Goal: Transaction & Acquisition: Purchase product/service

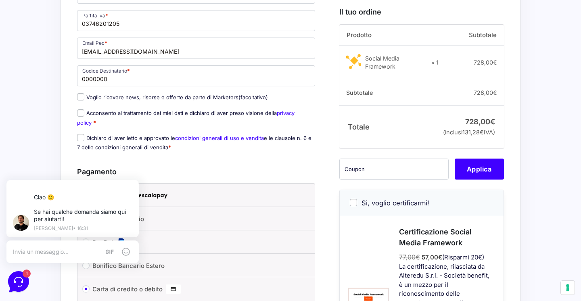
click at [15, 112] on div "Acquisti Protetti Reso Gratuito Pagamenti Flessibili Riepilogo Ordine 728,00 € …" at bounding box center [290, 43] width 581 height 895
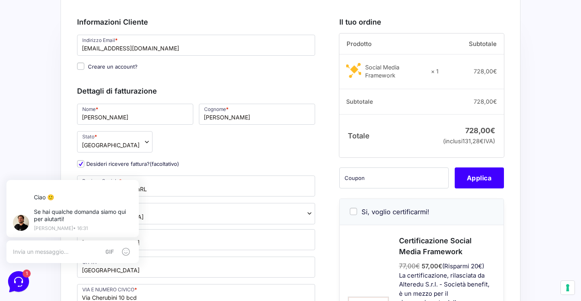
scroll to position [45, 0]
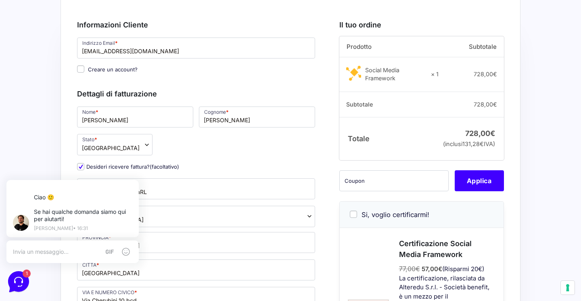
click at [80, 69] on input "Creare un account?" at bounding box center [80, 68] width 7 height 7
checkbox input "true"
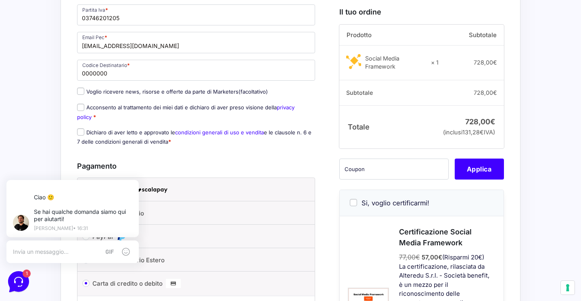
scroll to position [408, 0]
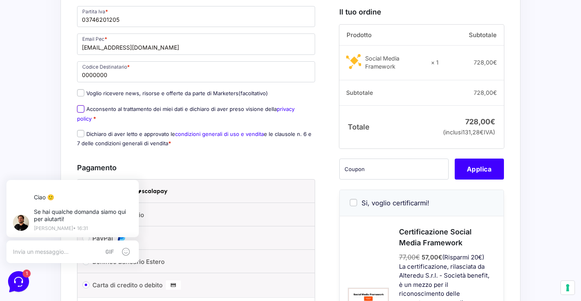
click at [82, 108] on input "Acconsento al trattamento dei miei dati e dichiaro di aver preso visione della …" at bounding box center [80, 108] width 7 height 7
checkbox input "true"
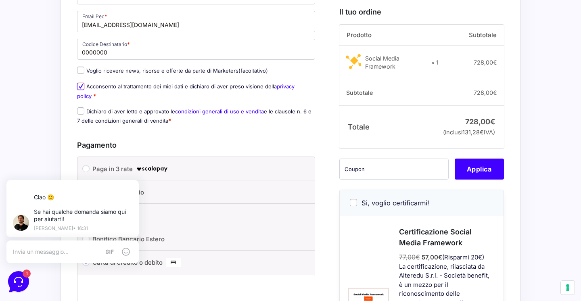
scroll to position [430, 0]
click at [79, 112] on input "Dichiaro di aver letto e approvato le condizioni generali di uso e vendita e le…" at bounding box center [80, 111] width 7 height 7
checkbox input "true"
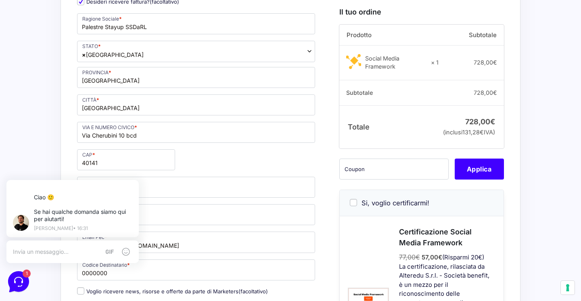
scroll to position [195, 0]
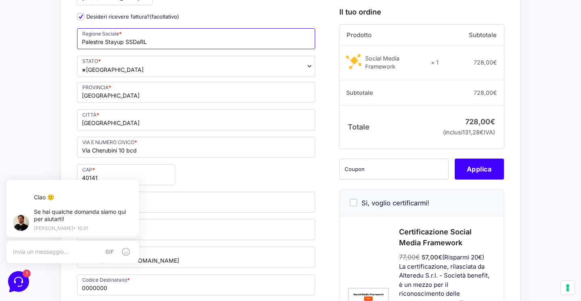
click at [133, 40] on input "Palestre Stayup SSDaRL" at bounding box center [196, 38] width 238 height 21
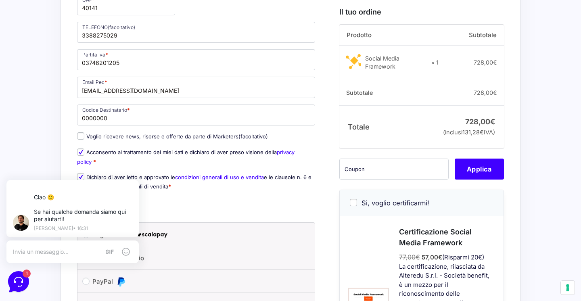
scroll to position [374, 0]
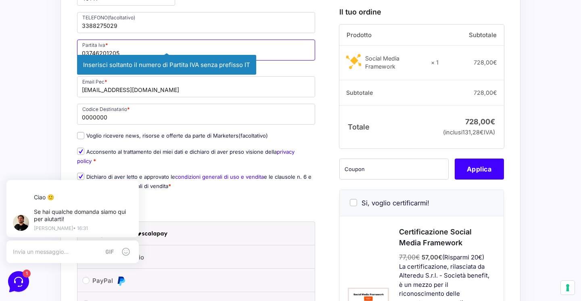
drag, startPoint x: 119, startPoint y: 56, endPoint x: 71, endPoint y: 56, distance: 48.4
click at [71, 56] on div "Riepilogo Ordine 728,00 € Prodotto Subtotale Social Media Framework × 1 728,00 …" at bounding box center [290, 87] width 460 height 839
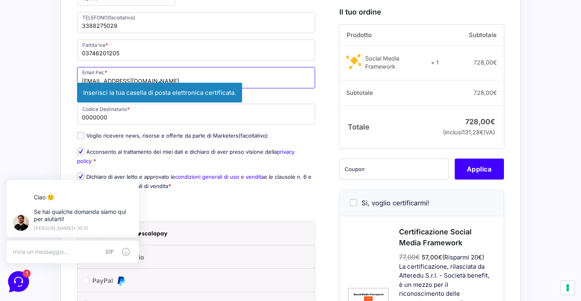
drag, startPoint x: 150, startPoint y: 88, endPoint x: 87, endPoint y: 88, distance: 63.3
click at [87, 88] on span "palestrestayup@pec.it Inserisci la tua casella di posta elettronica certificata." at bounding box center [196, 81] width 238 height 29
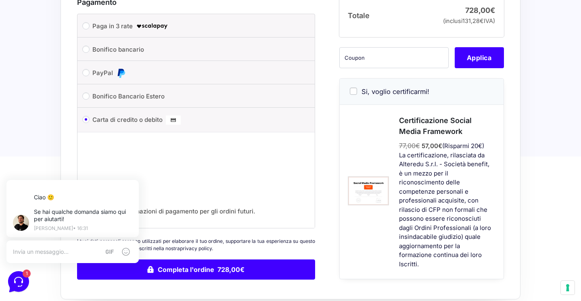
scroll to position [674, 0]
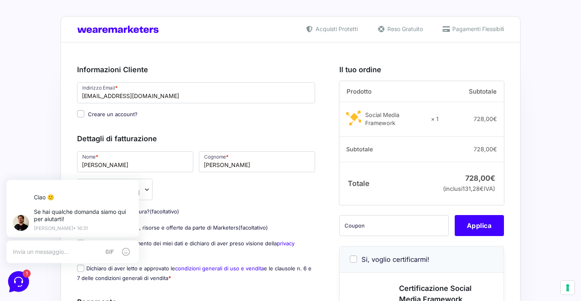
scroll to position [373, 0]
